Goal: Task Accomplishment & Management: Manage account settings

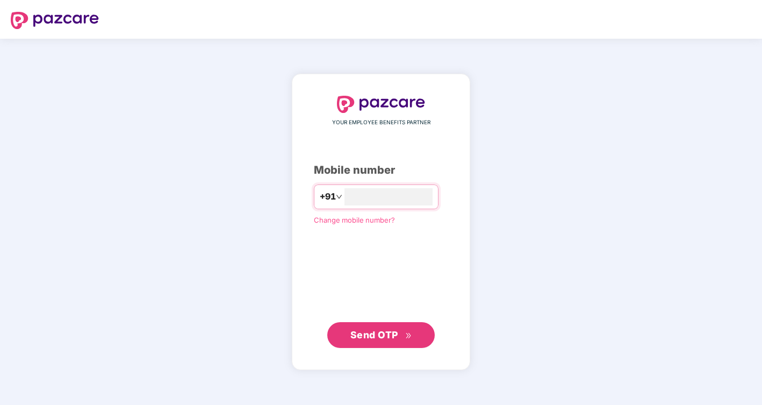
type input "**********"
click at [358, 332] on span "Send OTP" at bounding box center [375, 333] width 48 height 11
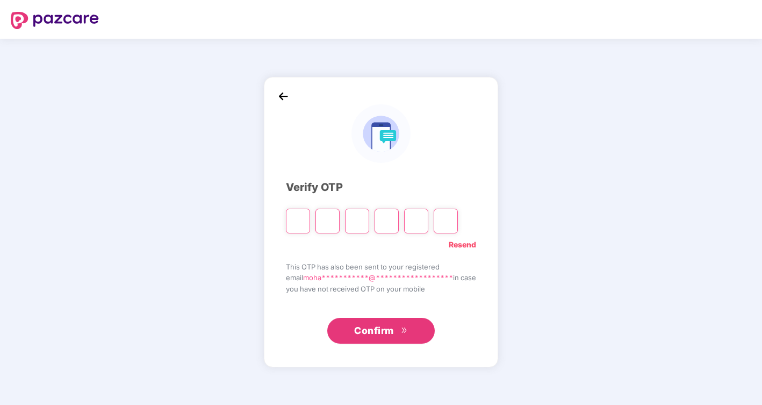
type input "*"
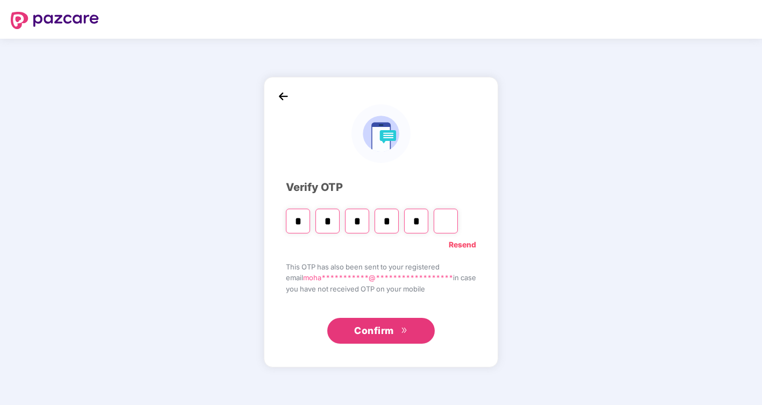
type input "*"
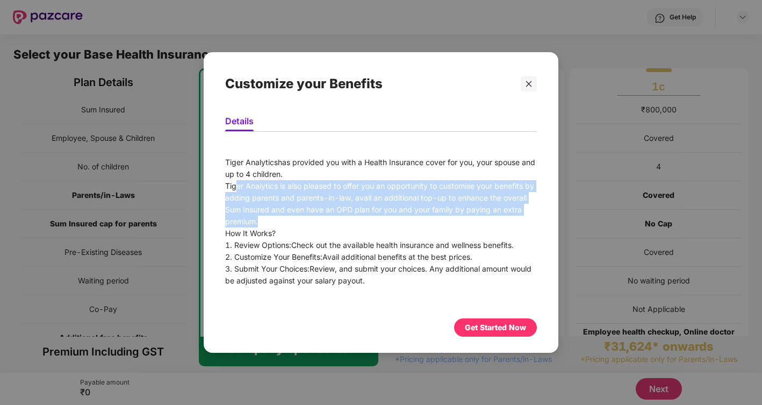
drag, startPoint x: 236, startPoint y: 189, endPoint x: 403, endPoint y: 219, distance: 169.9
click at [403, 219] on div "Tiger Analytics is also pleased to offer you an opportunity to customise your b…" at bounding box center [381, 203] width 312 height 47
click at [409, 204] on div "Tiger Analytics is also pleased to offer you an opportunity to customise your b…" at bounding box center [381, 203] width 312 height 47
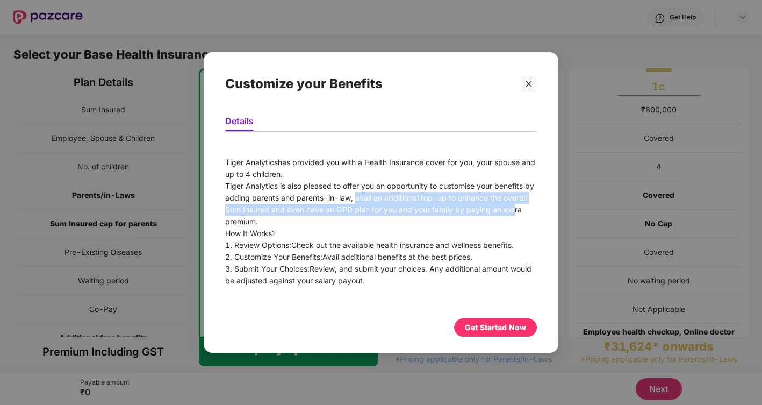
drag, startPoint x: 355, startPoint y: 197, endPoint x: 513, endPoint y: 211, distance: 158.7
click at [513, 211] on div "Tiger Analytics is also pleased to offer you an opportunity to customise your b…" at bounding box center [381, 203] width 312 height 47
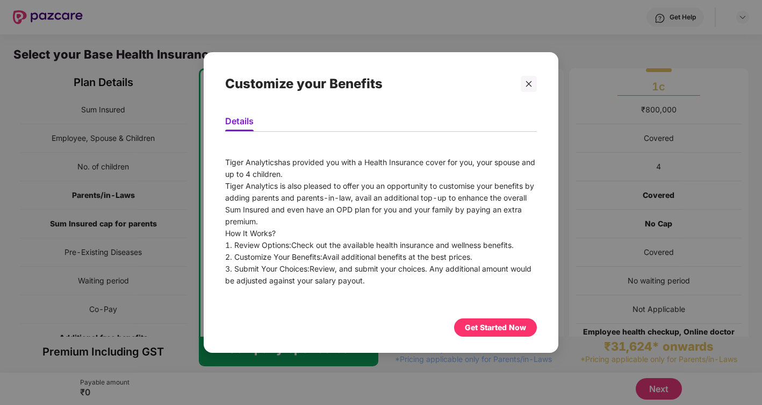
click at [358, 261] on div "2. Customize Your Benefits: Avail additional benefits at the best prices." at bounding box center [381, 257] width 312 height 12
click at [501, 324] on div "Get Started Now" at bounding box center [495, 328] width 61 height 12
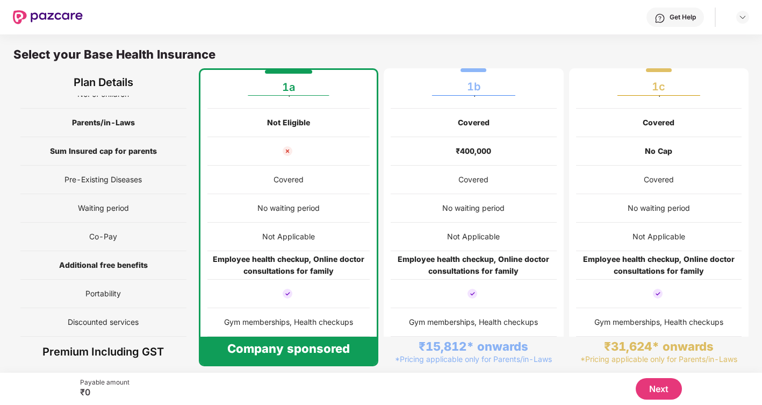
scroll to position [5, 0]
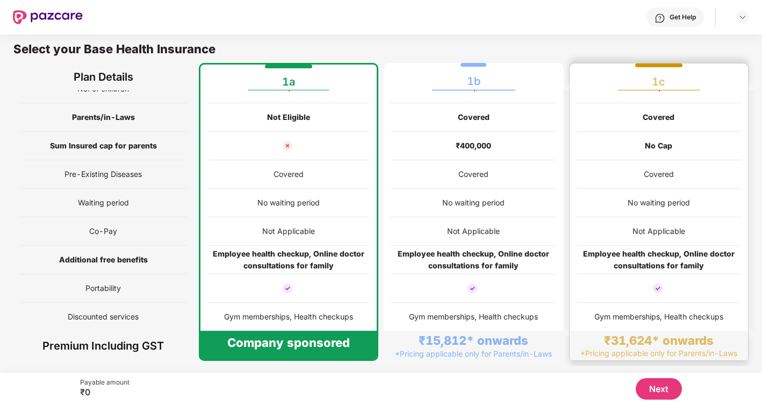
click at [683, 251] on div "Employee health checkup, Online doctor consultations for family" at bounding box center [659, 260] width 165 height 24
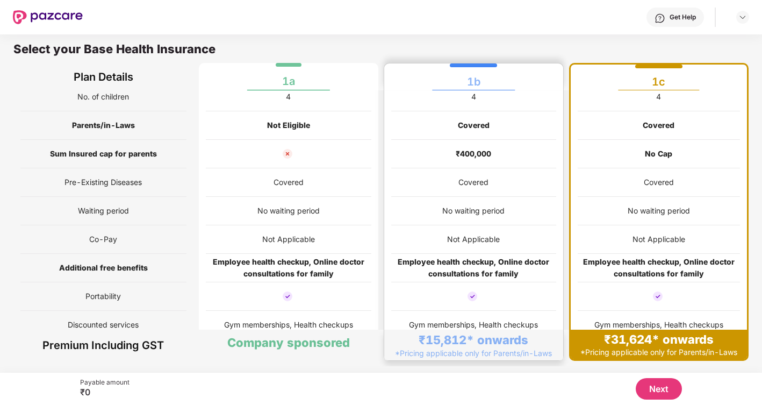
scroll to position [0, 0]
